Goal: Navigation & Orientation: Find specific page/section

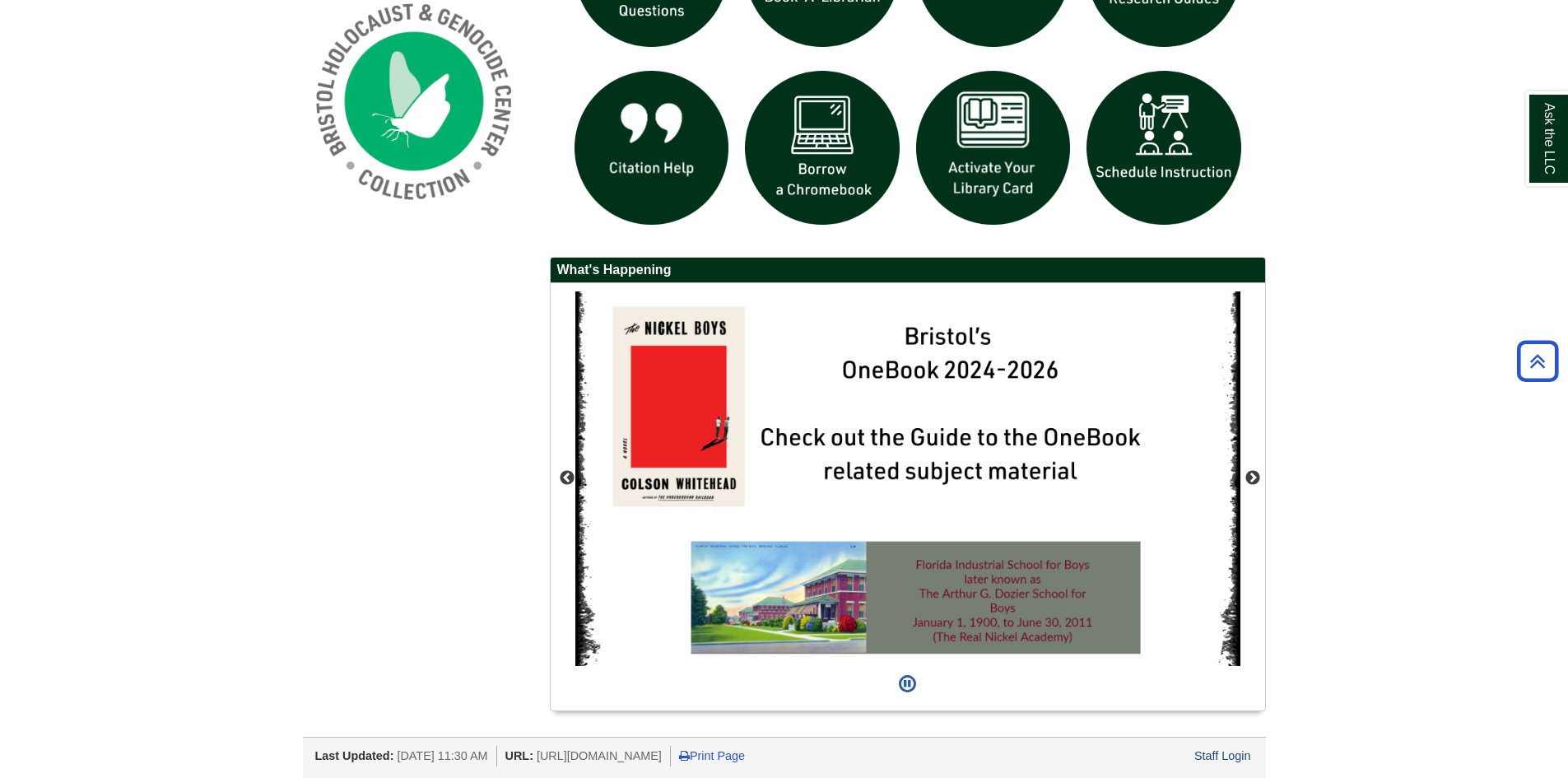
scroll to position [1327, 0]
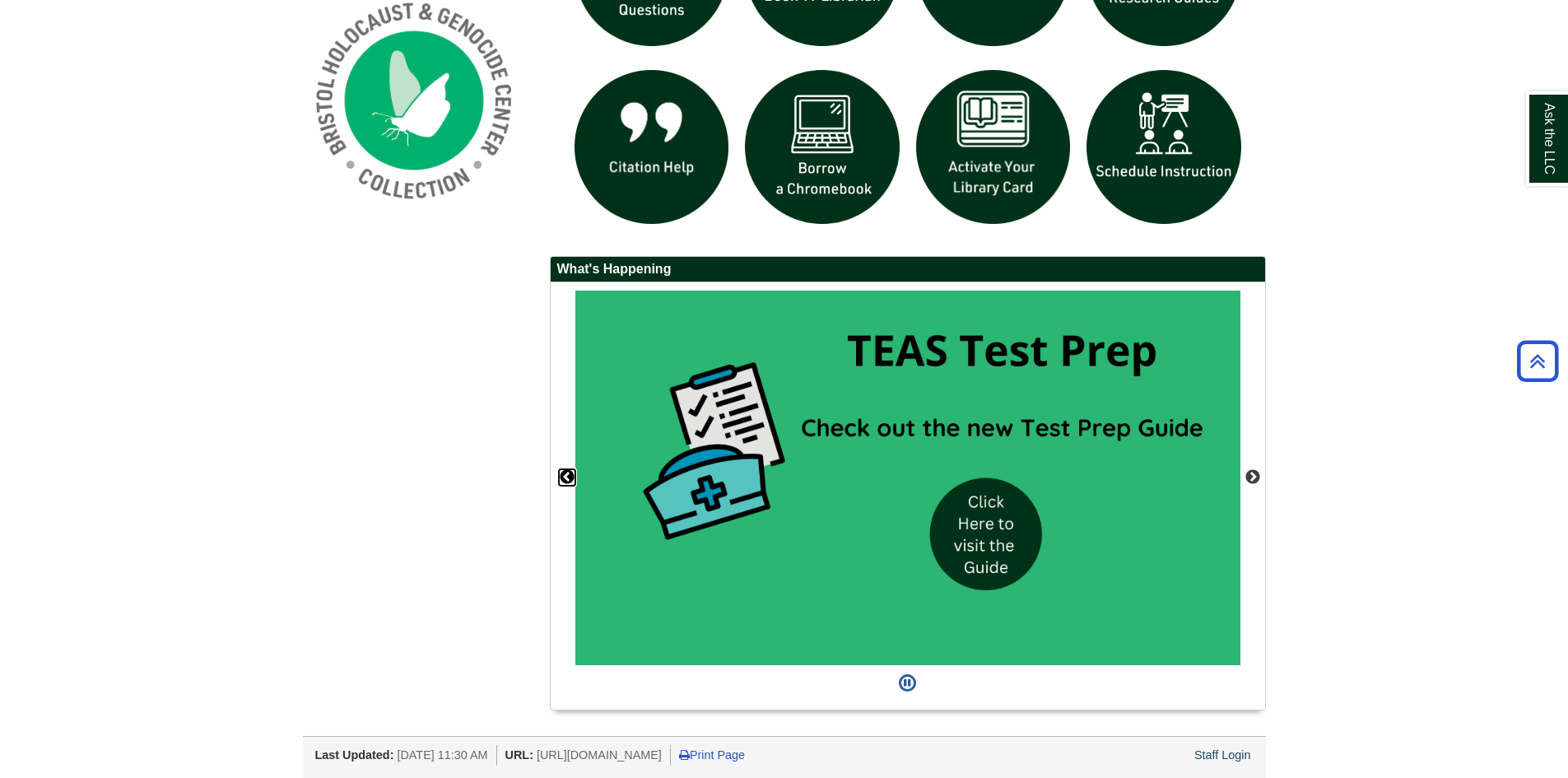
click at [568, 483] on button "Previous" at bounding box center [567, 478] width 16 height 16
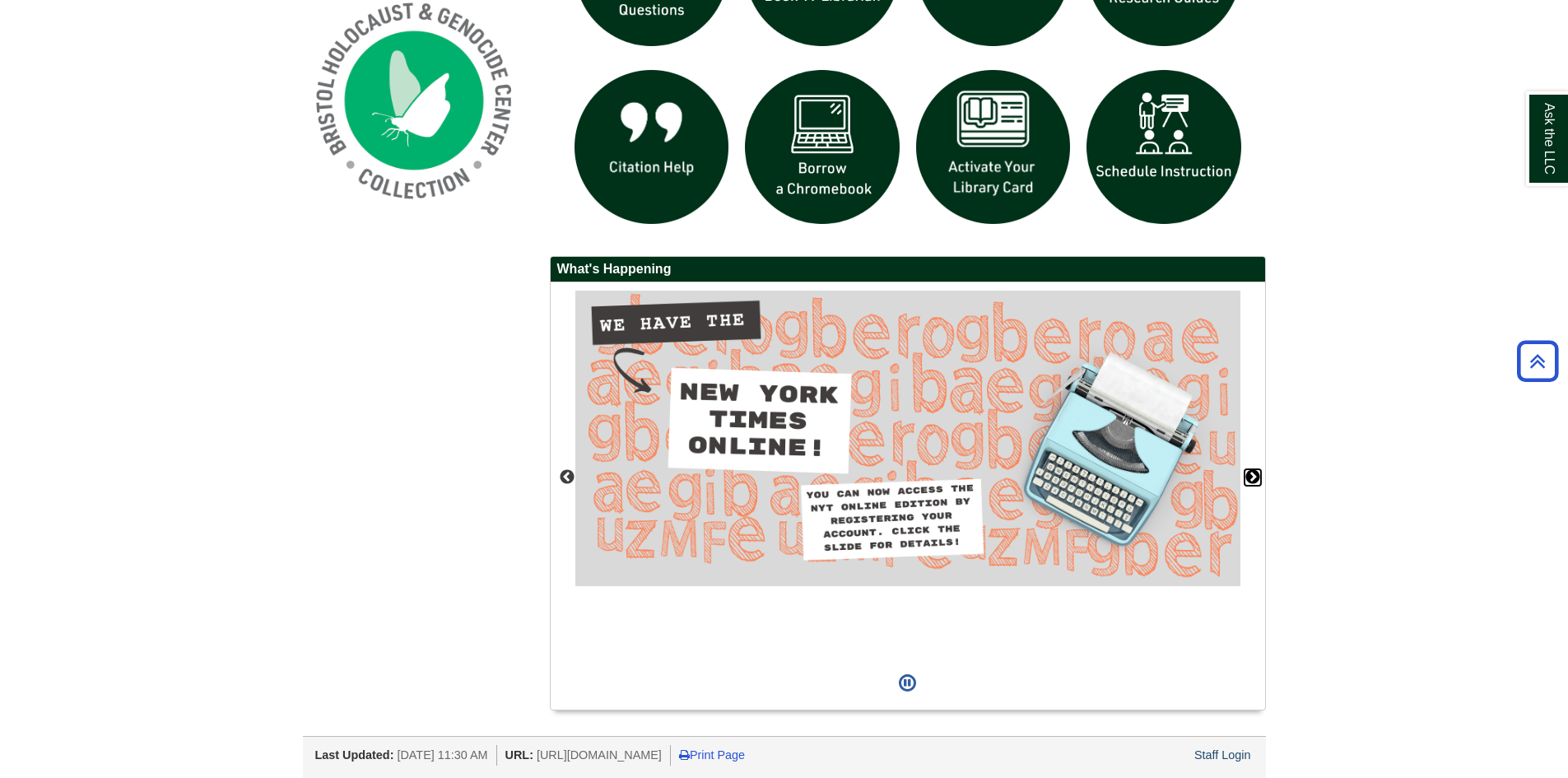
click at [1248, 477] on button "Next" at bounding box center [1252, 478] width 16 height 16
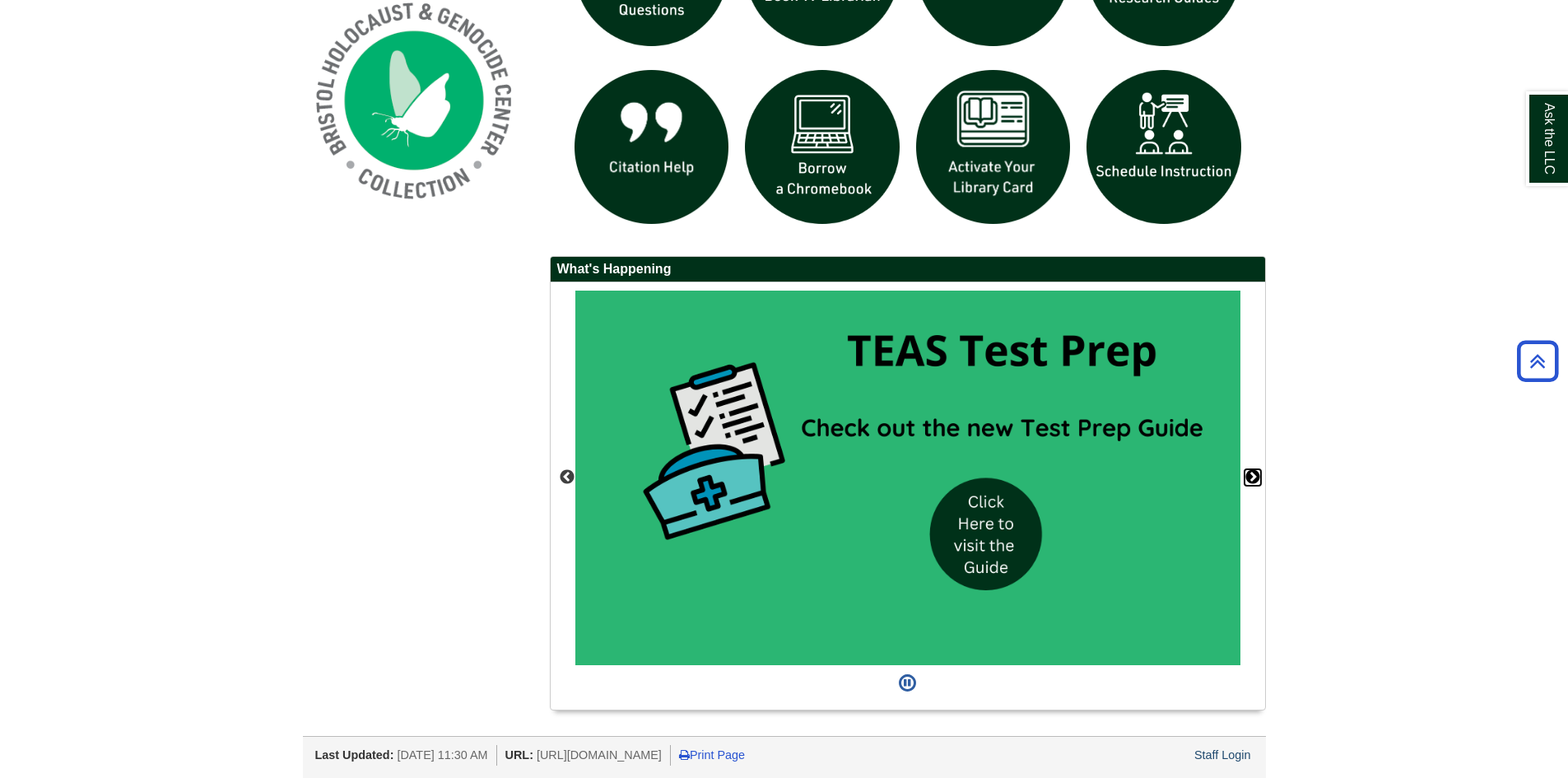
click at [1249, 472] on button "Next" at bounding box center [1252, 478] width 16 height 16
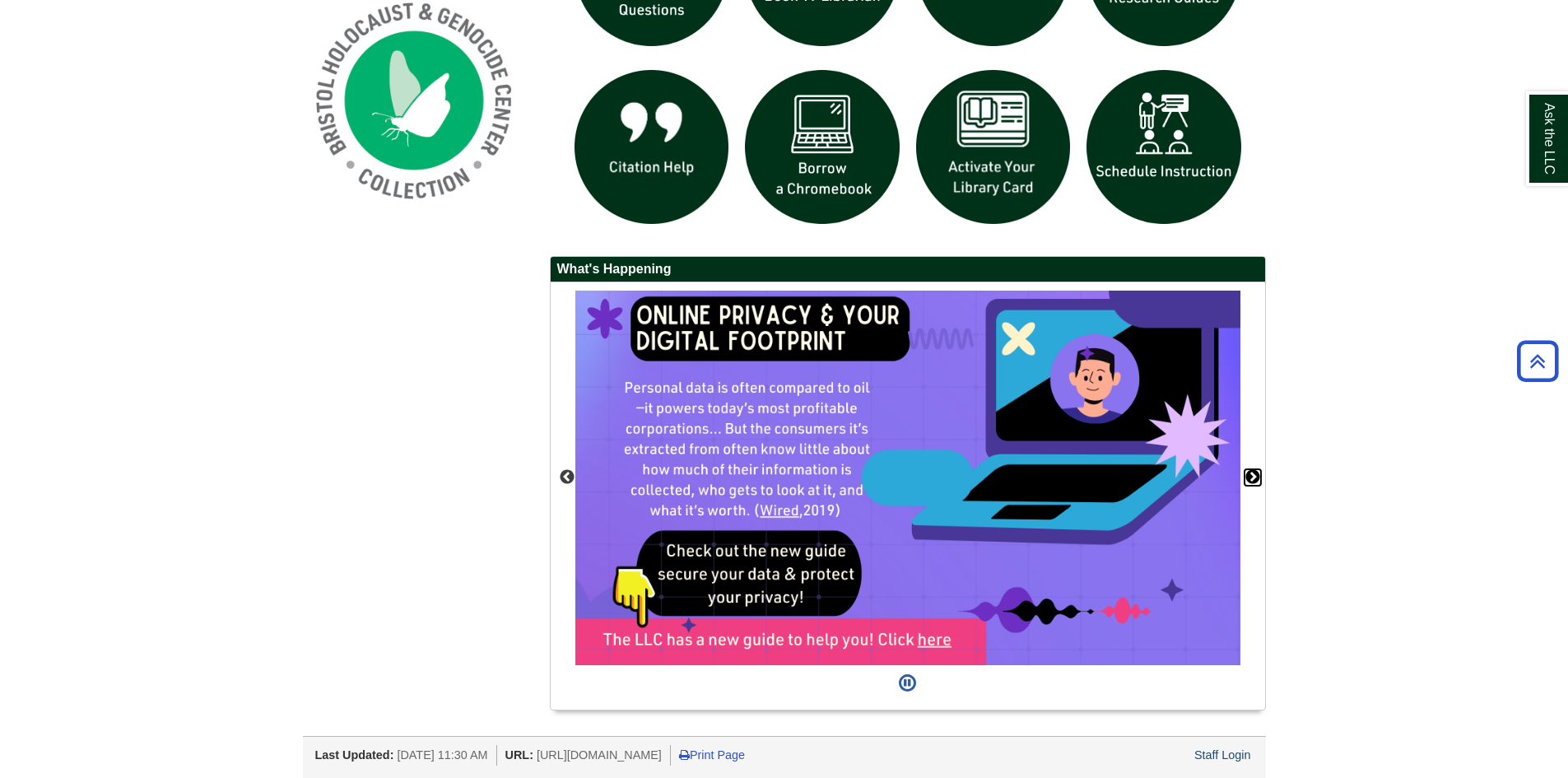
click at [1254, 474] on button "Next" at bounding box center [1252, 478] width 16 height 16
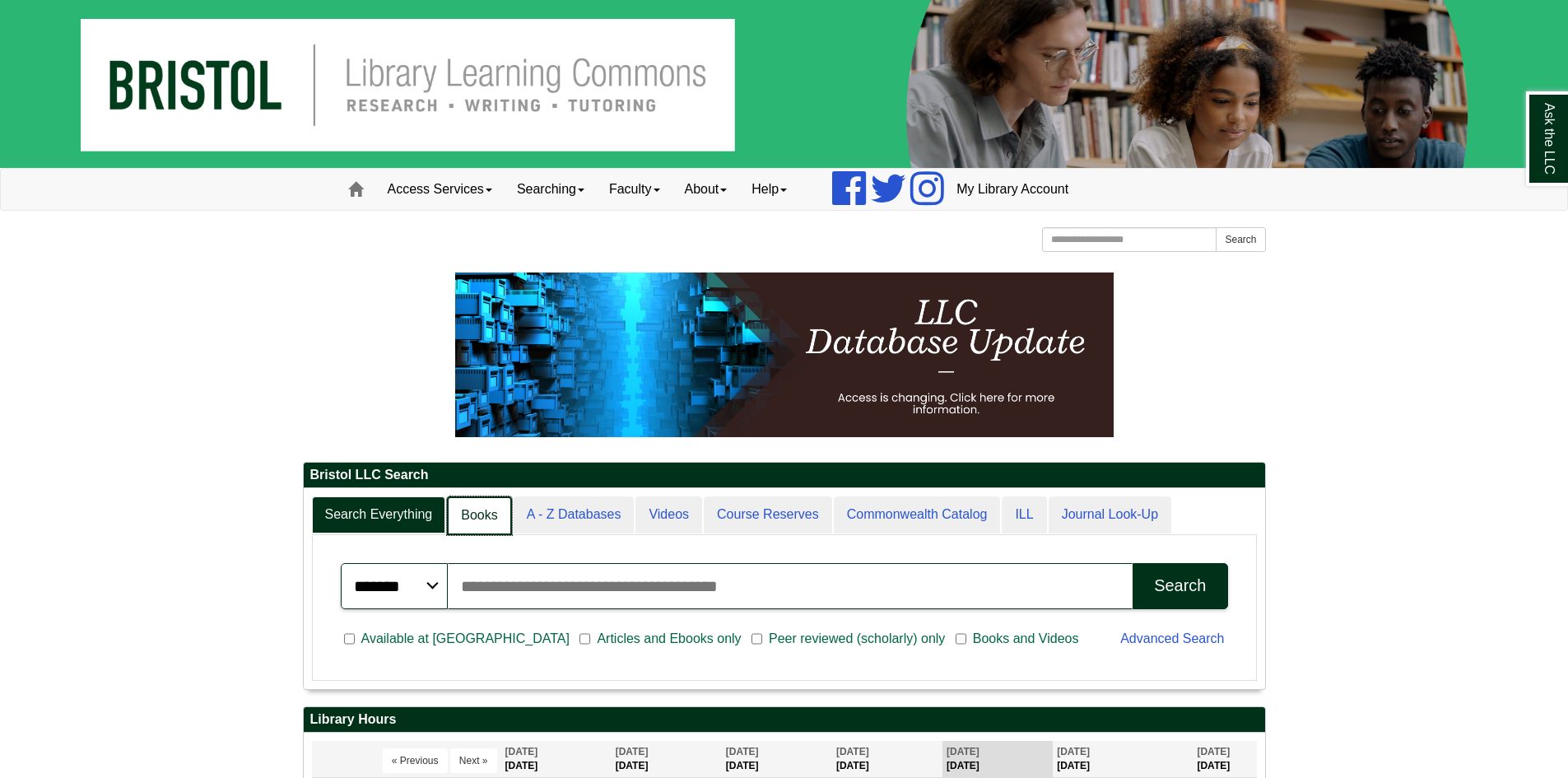
scroll to position [200, 961]
click at [464, 514] on link "Books" at bounding box center [479, 516] width 64 height 38
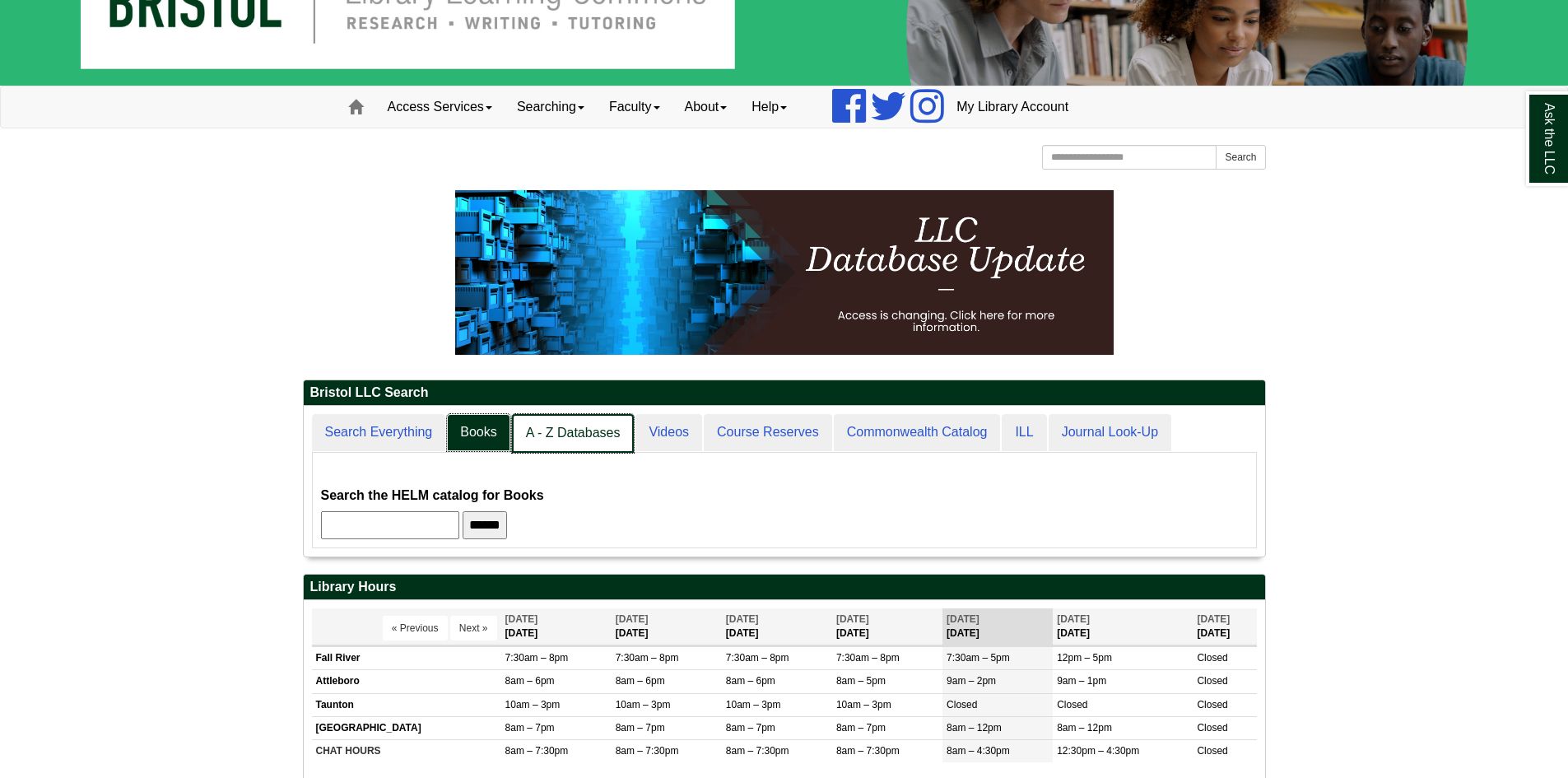
scroll to position [151, 961]
click at [547, 444] on link "A - Z Databases" at bounding box center [573, 434] width 122 height 38
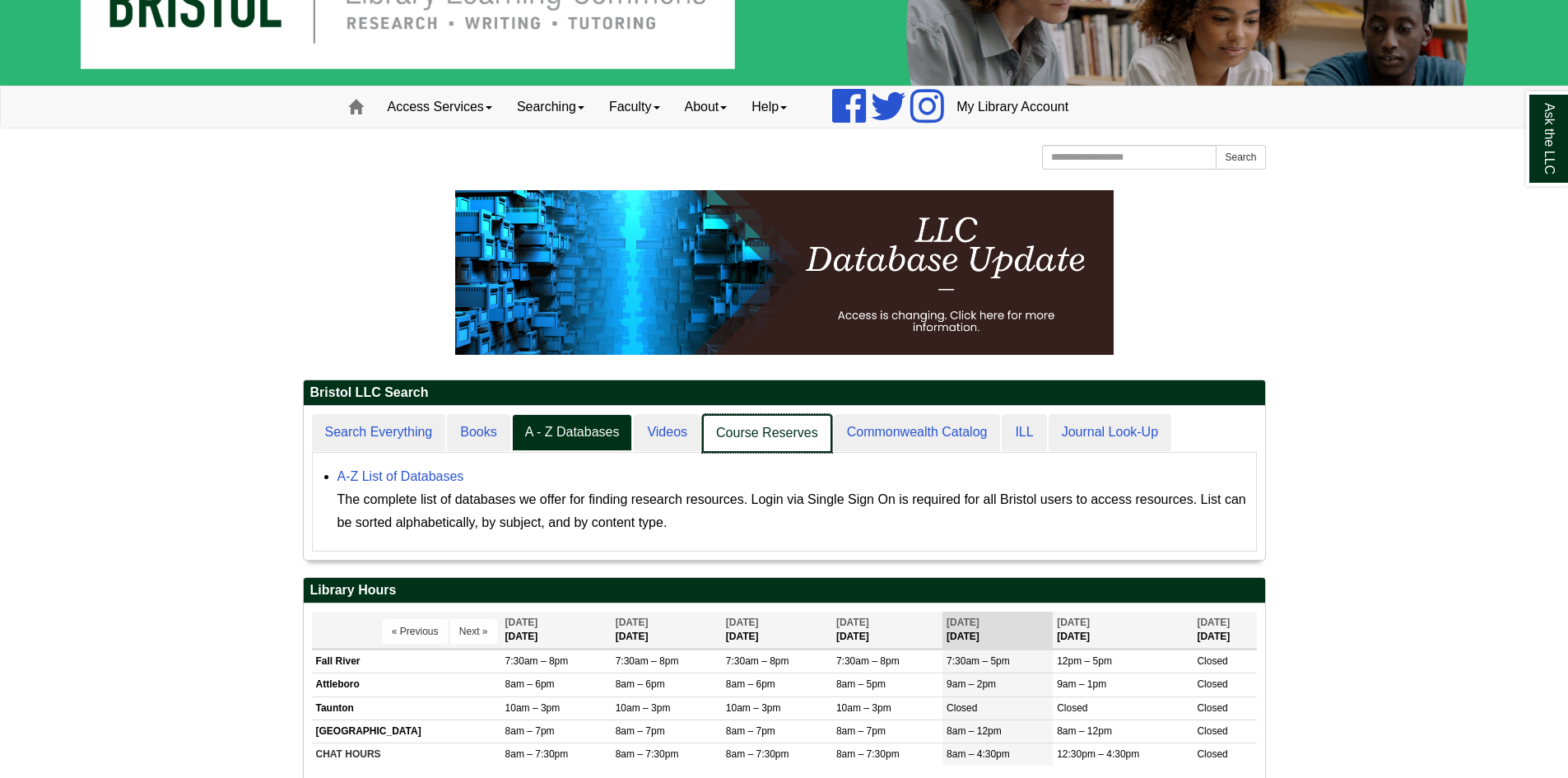
click at [753, 428] on link "Course Reserves" at bounding box center [767, 434] width 130 height 38
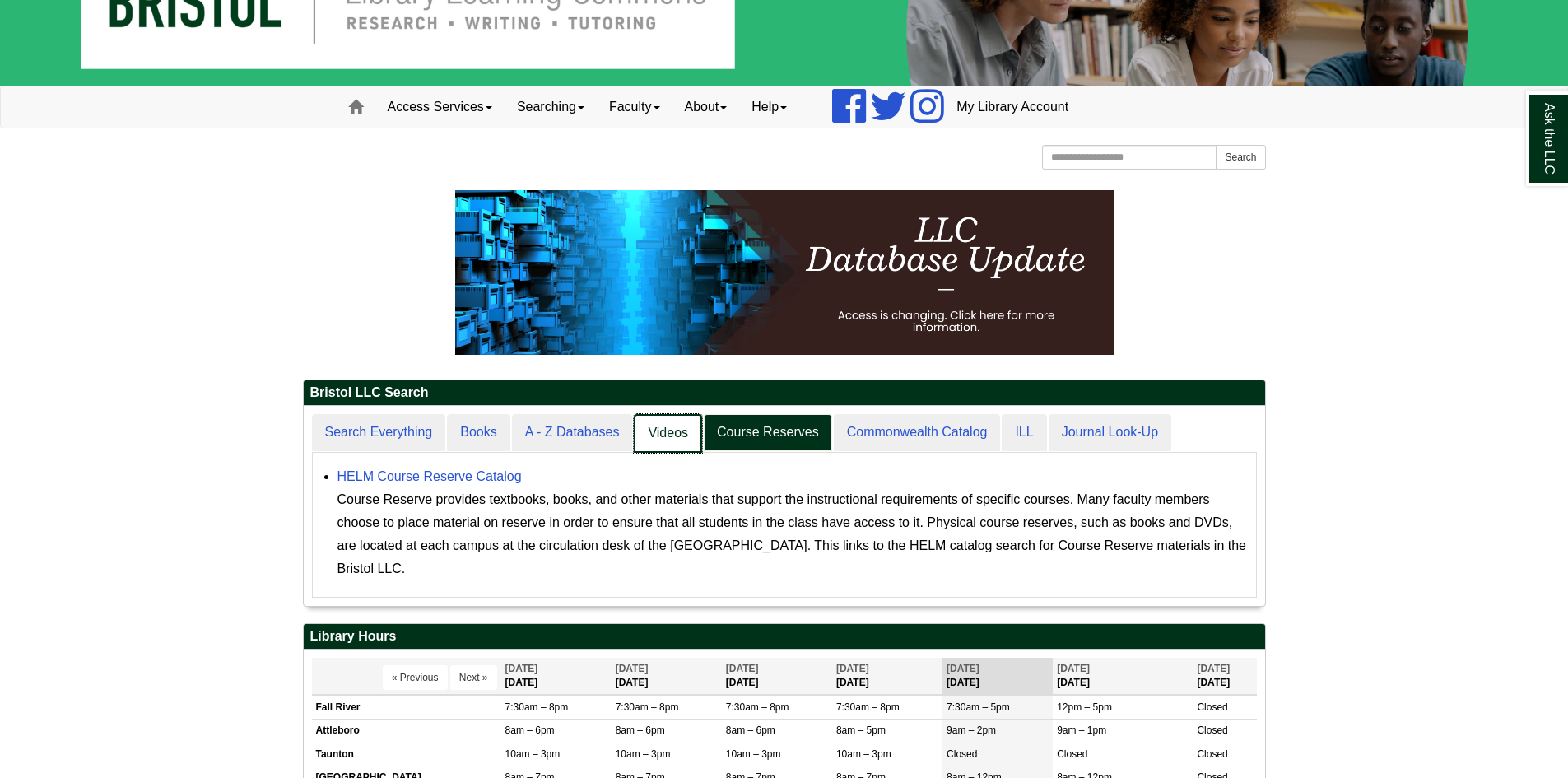
click at [671, 427] on link "Videos" at bounding box center [667, 434] width 68 height 38
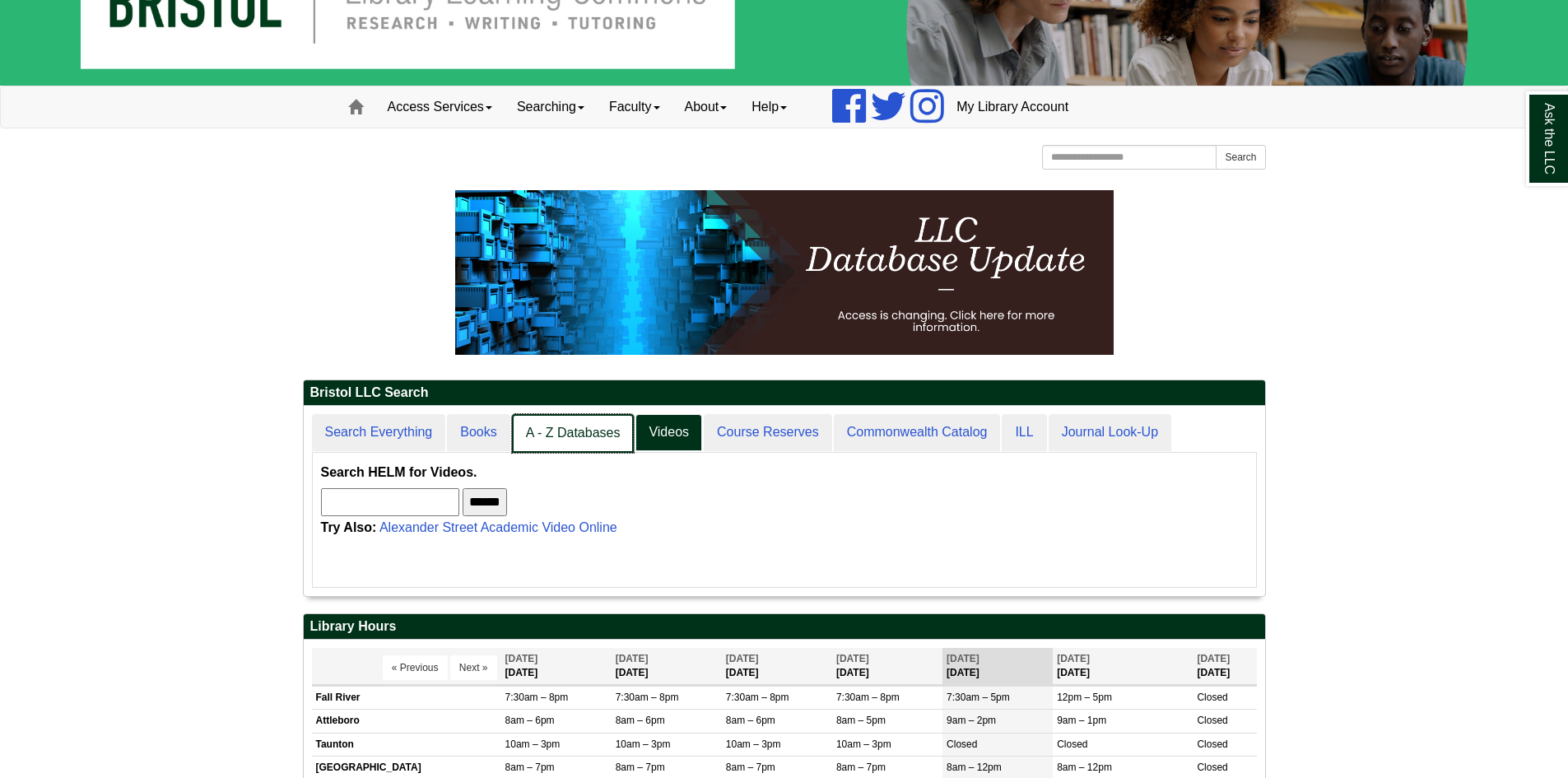
click at [594, 427] on link "A - Z Databases" at bounding box center [573, 434] width 122 height 38
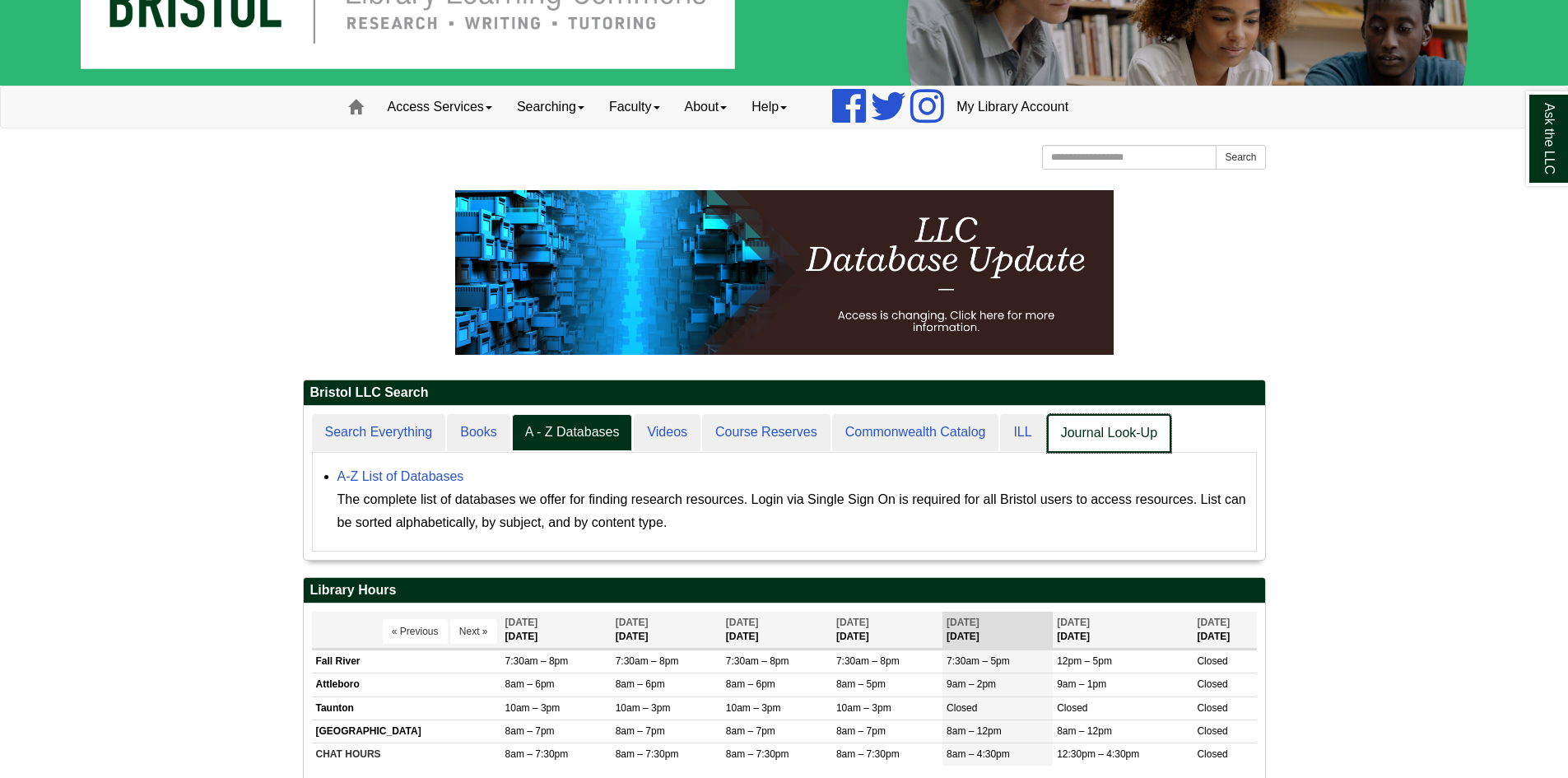
click at [1093, 434] on link "Journal Look-Up" at bounding box center [1109, 434] width 124 height 38
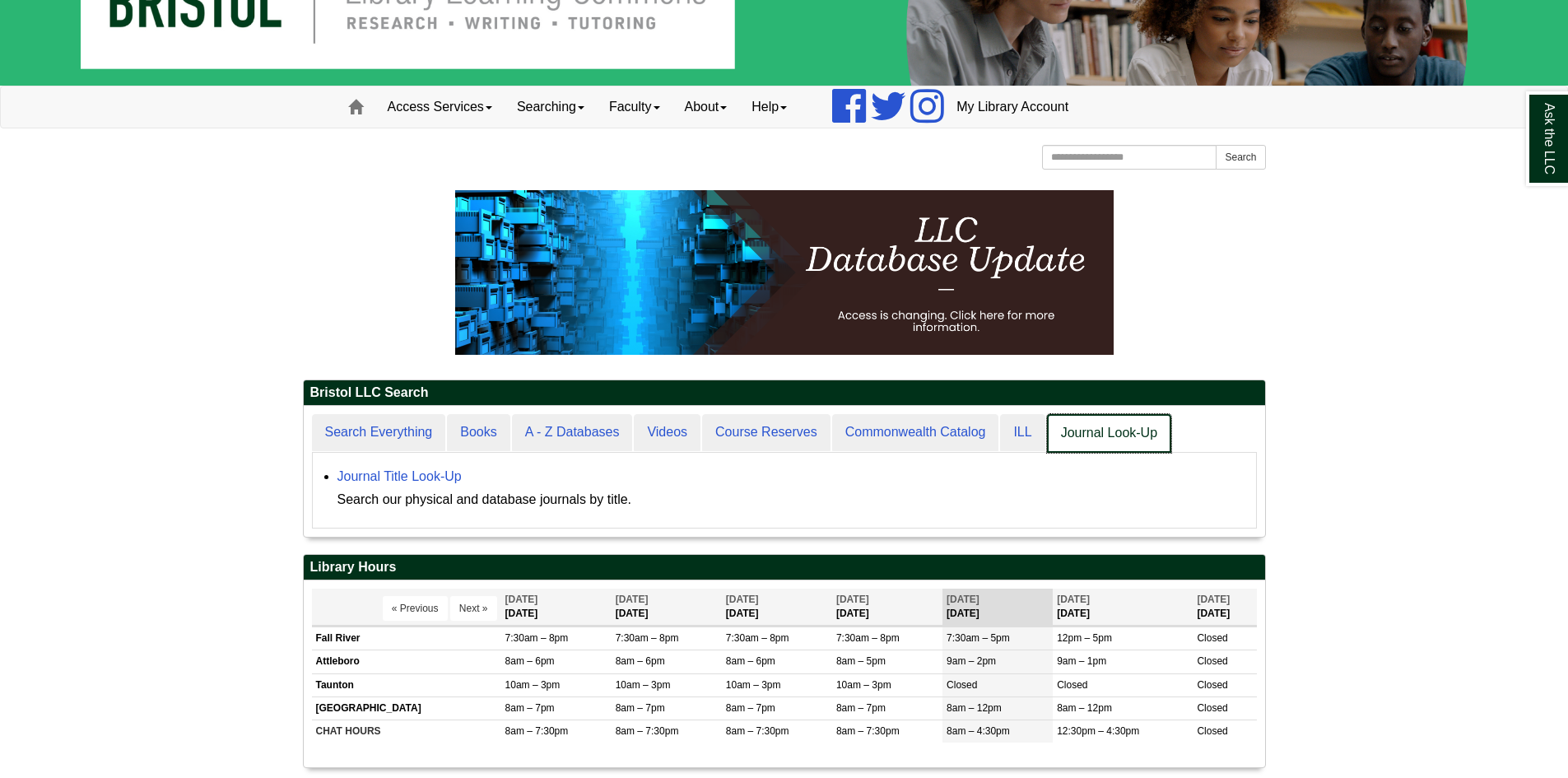
click at [1099, 436] on link "Journal Look-Up" at bounding box center [1109, 434] width 124 height 38
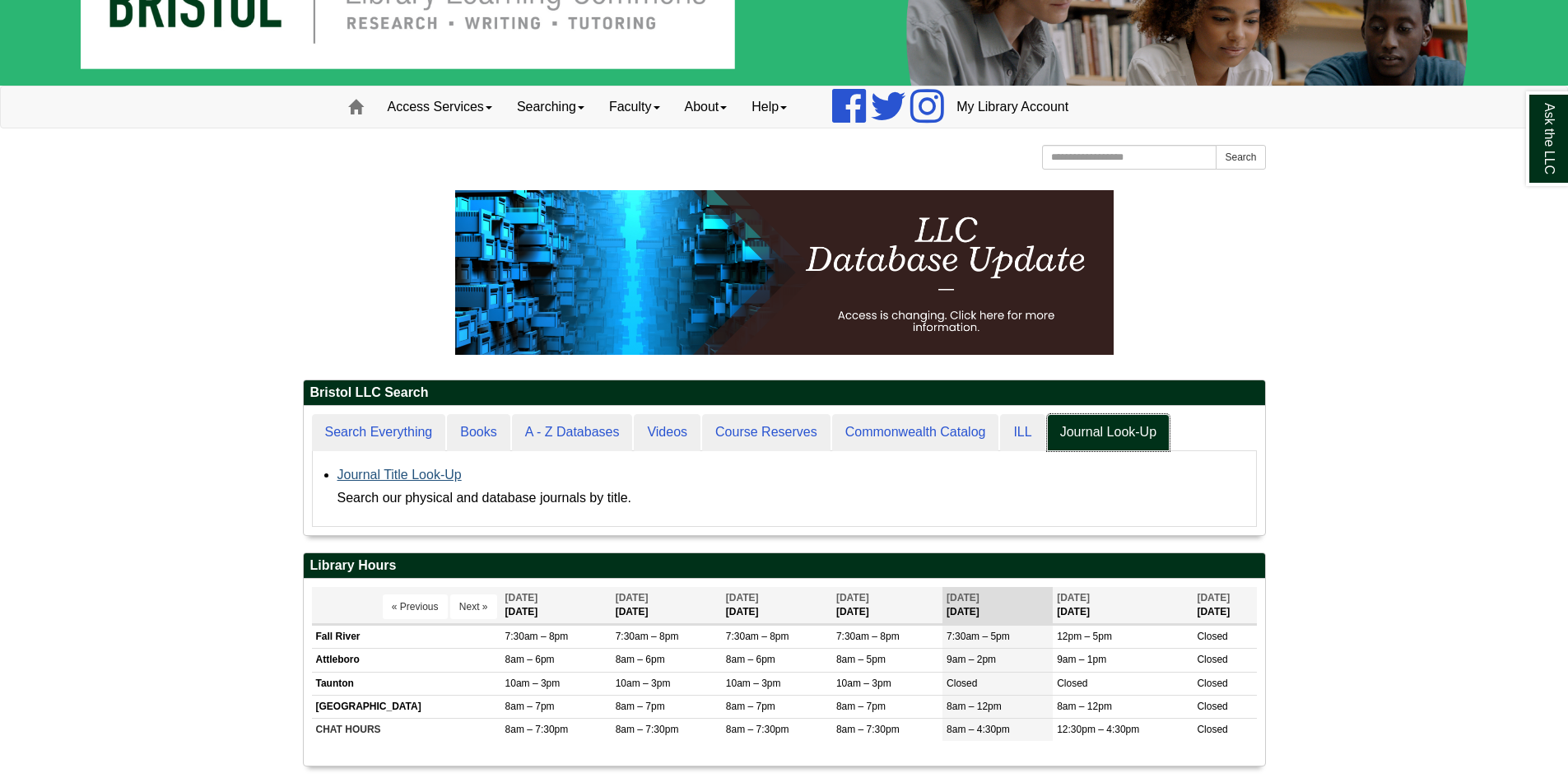
scroll to position [130, 961]
click at [431, 476] on link "Journal Title Look-Up" at bounding box center [400, 474] width 124 height 14
